Goal: Task Accomplishment & Management: Manage account settings

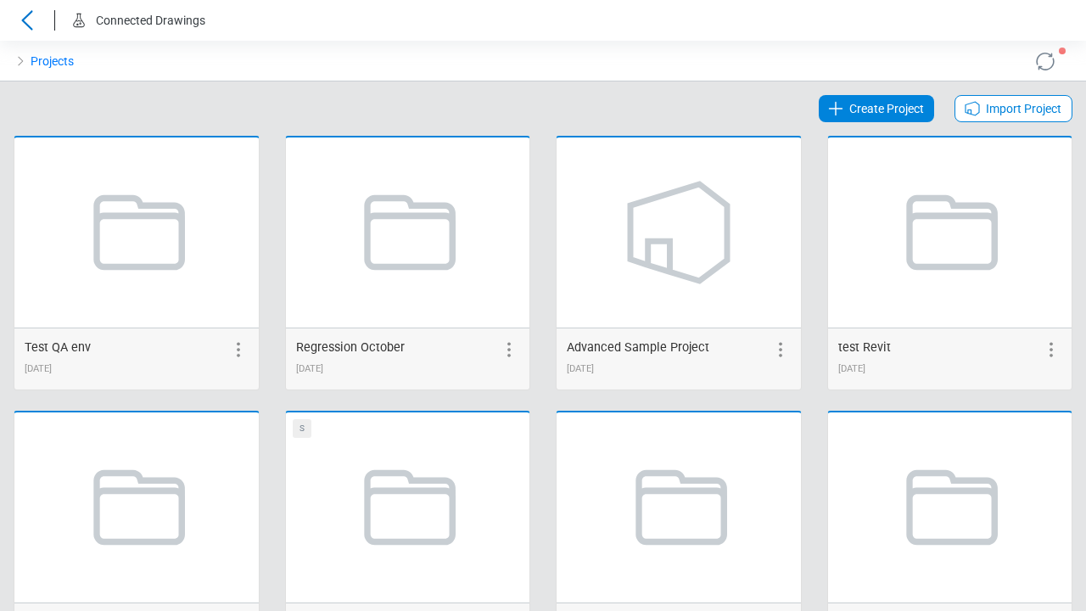
click at [878, 109] on span "Create Project" at bounding box center [887, 108] width 75 height 20
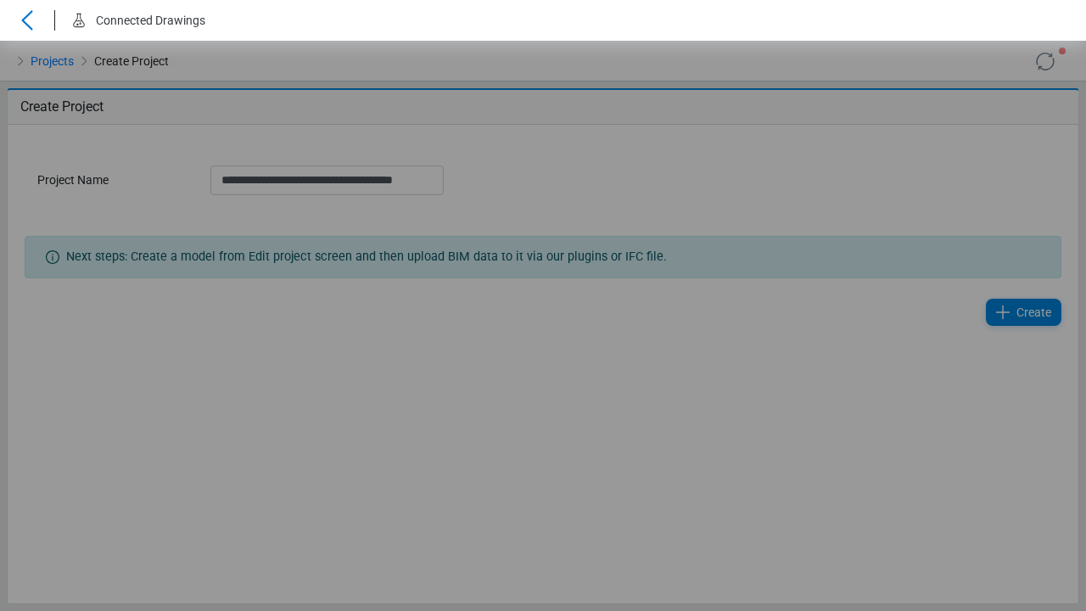
scroll to position [0, 6]
type input "**********"
click at [1018, 312] on span "Create" at bounding box center [1028, 312] width 35 height 20
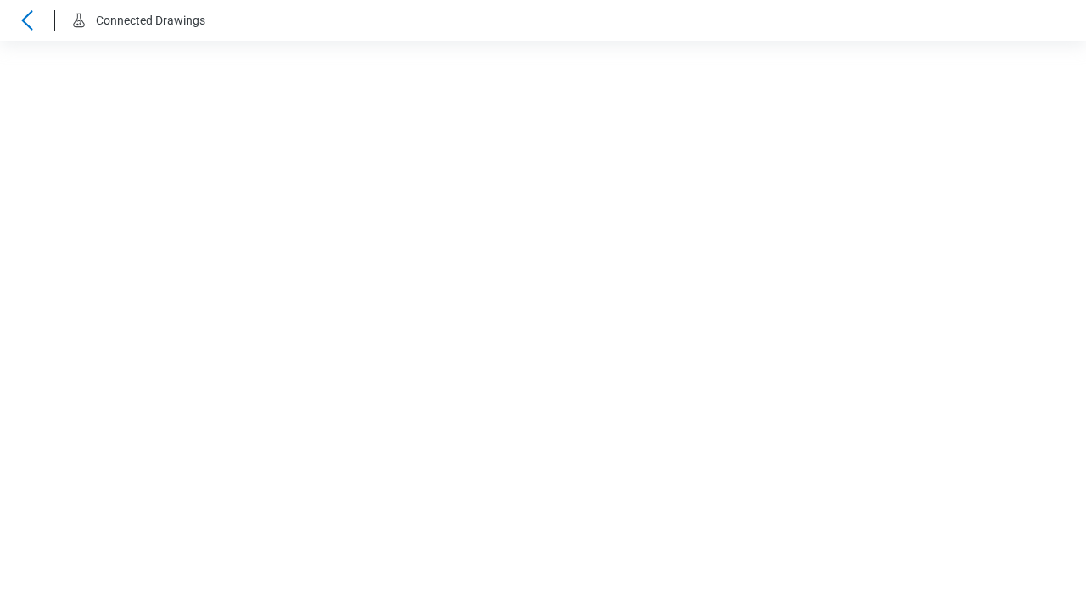
scroll to position [0, 6]
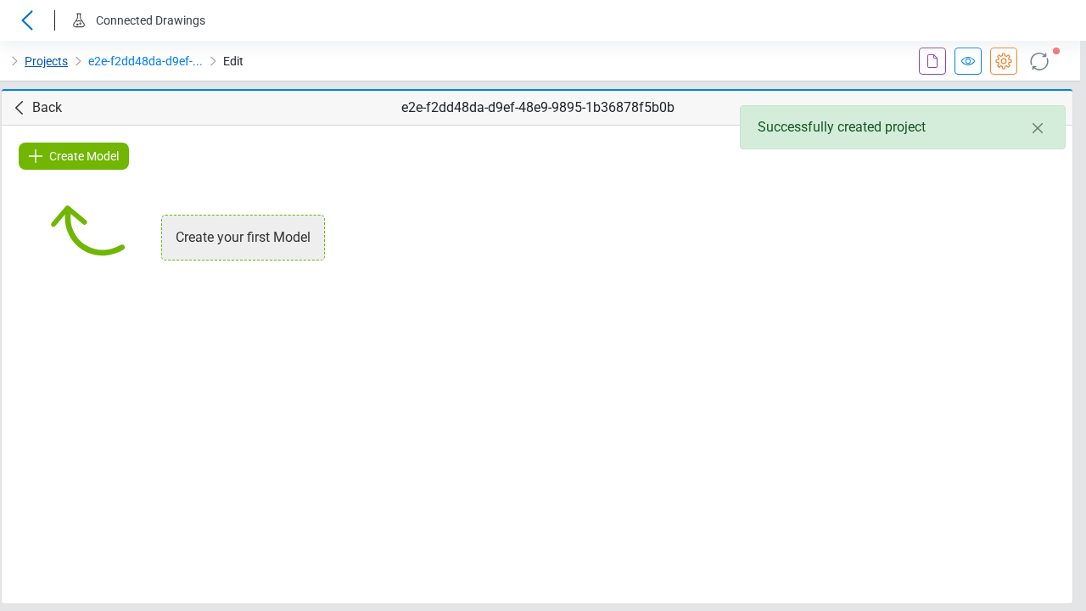
click at [45, 61] on link "Projects" at bounding box center [46, 61] width 43 height 20
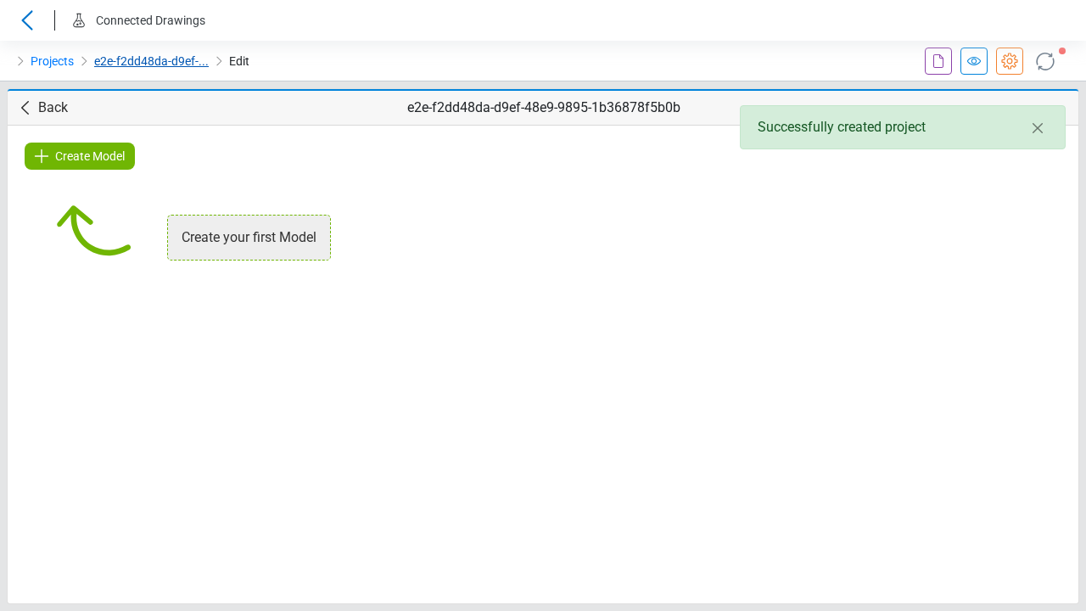
click at [149, 61] on link "e2e-f2dd48da-d9ef-..." at bounding box center [151, 61] width 115 height 20
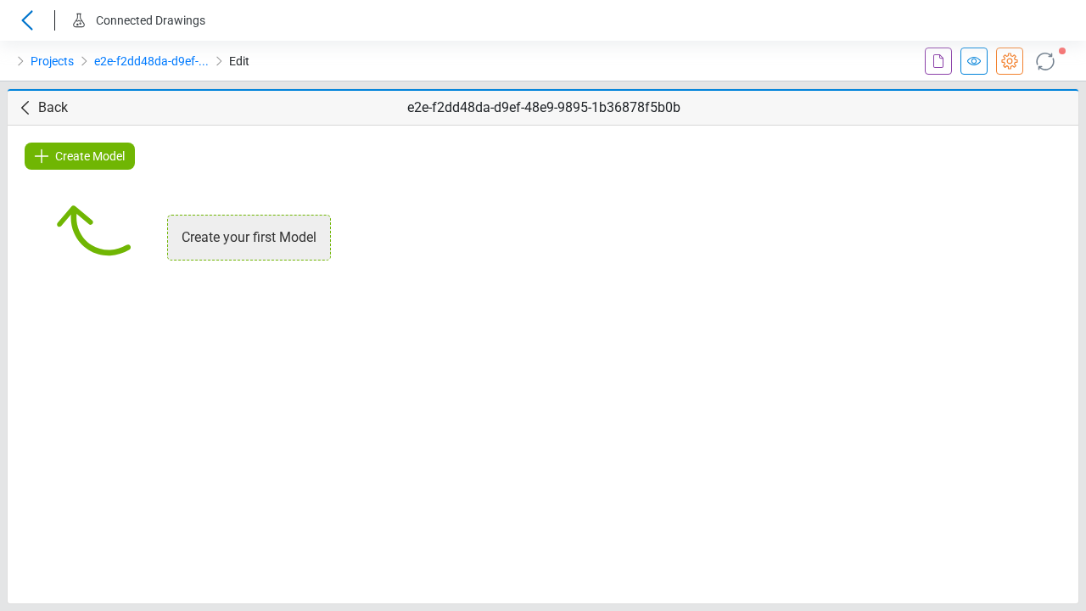
click at [939, 61] on icon at bounding box center [938, 61] width 20 height 20
click at [974, 61] on icon at bounding box center [974, 61] width 20 height 20
click at [1010, 61] on icon at bounding box center [1010, 61] width 20 height 20
click at [1046, 61] on icon at bounding box center [1045, 61] width 27 height 27
click at [80, 156] on span "Create Model" at bounding box center [90, 156] width 70 height 20
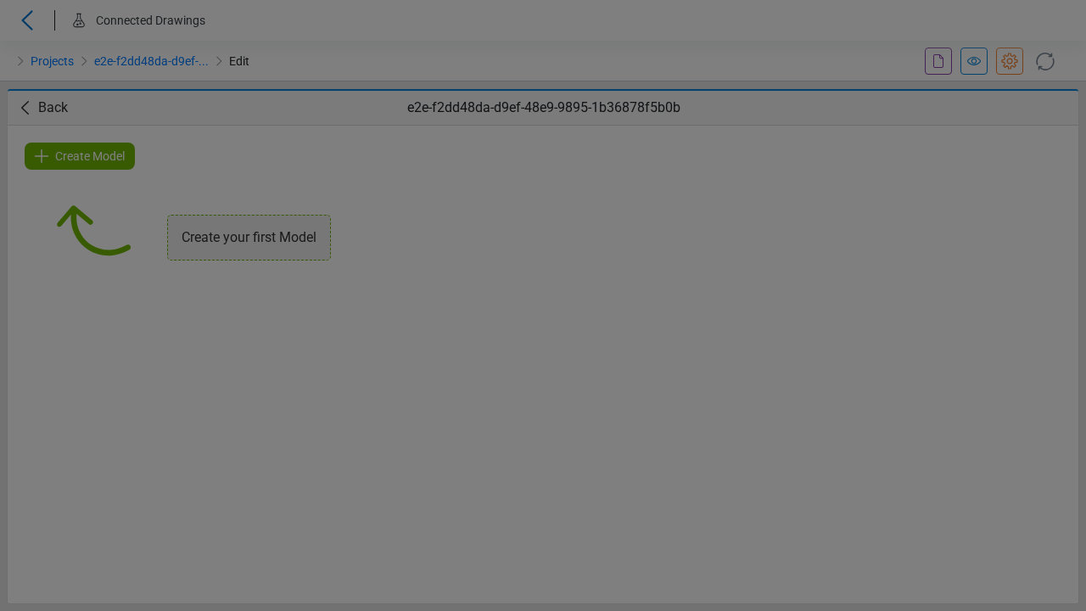
type input "**********"
click at [708, 244] on span "Create" at bounding box center [717, 244] width 35 height 20
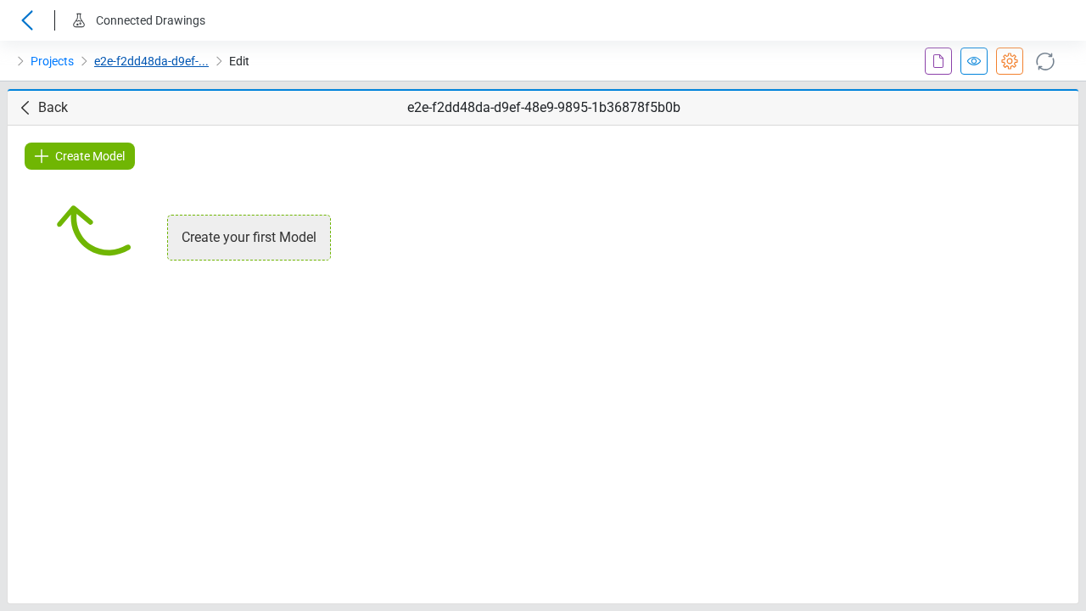
click at [149, 61] on link "e2e-f2dd48da-d9ef-..." at bounding box center [151, 61] width 115 height 20
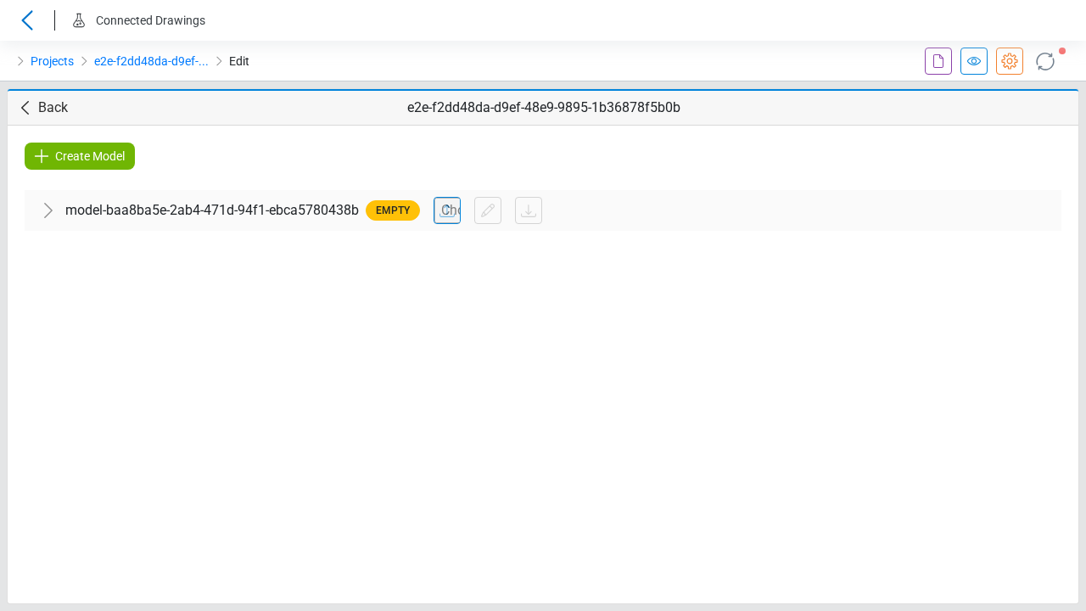
click at [974, 61] on icon at bounding box center [974, 61] width 20 height 20
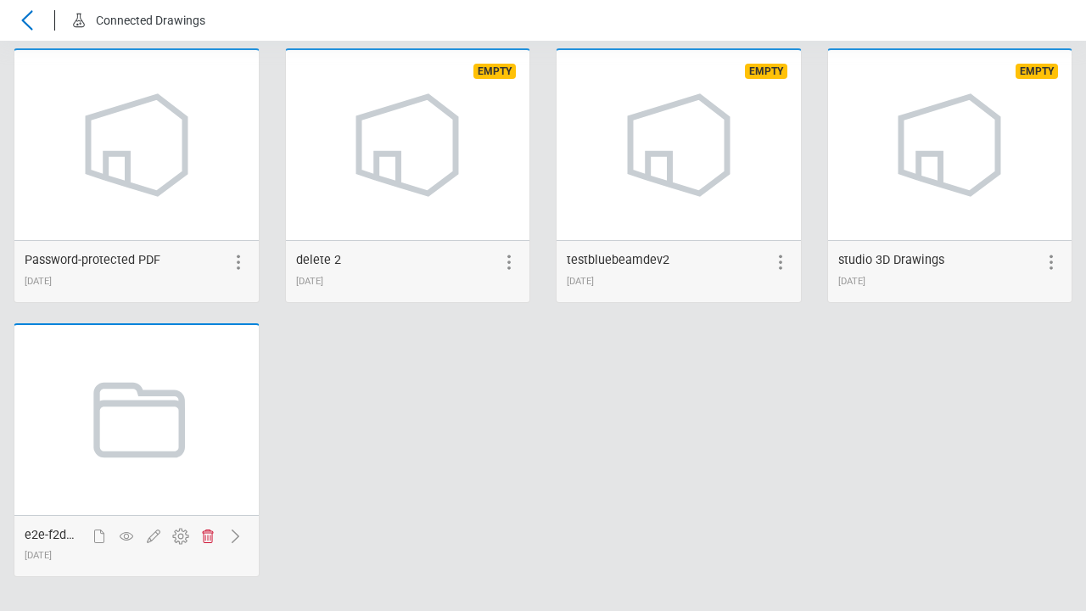
click at [207, 537] on icon at bounding box center [208, 536] width 20 height 20
click at [685, 161] on span "Delete" at bounding box center [686, 151] width 32 height 20
